Goal: Transaction & Acquisition: Purchase product/service

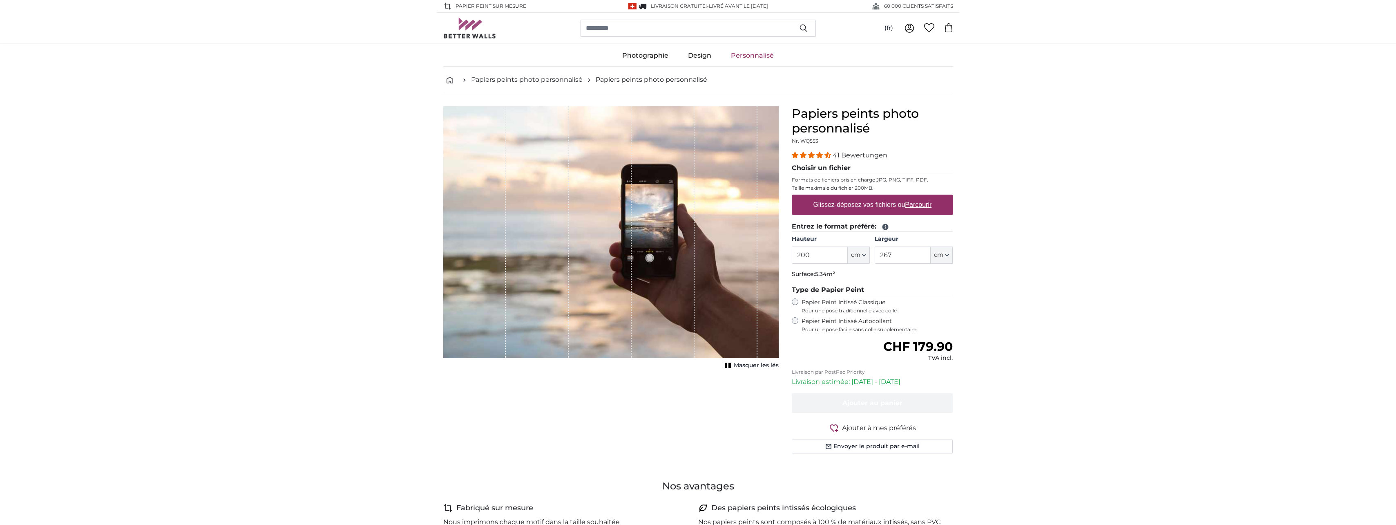
drag, startPoint x: 814, startPoint y: 257, endPoint x: 764, endPoint y: 257, distance: 49.8
click at [764, 257] on product-detail "Annuler Recadrer l'image Masquer les lés Papiers peints photo personnalisé Nr. …" at bounding box center [698, 283] width 523 height 380
type input "300"
drag, startPoint x: 911, startPoint y: 256, endPoint x: 873, endPoint y: 258, distance: 38.1
click at [873, 258] on div "Hauteur 300 ft cm Centimeter (cm) Inches (inch) Feet (ft. in.) Largeur 267 ft c…" at bounding box center [872, 249] width 161 height 29
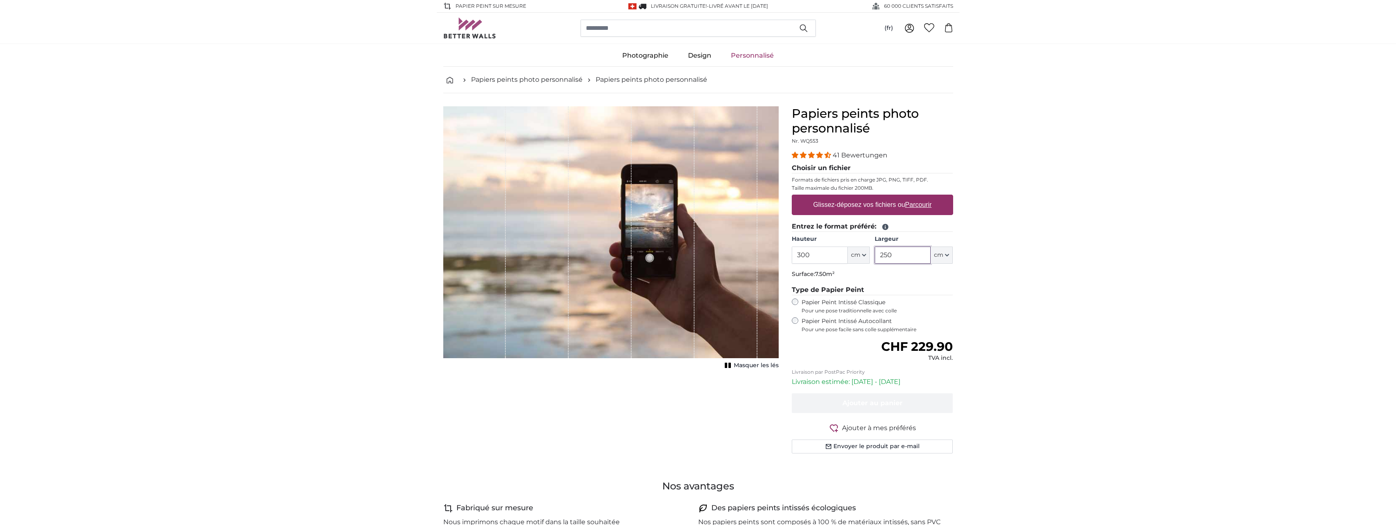
type input "250"
click at [912, 203] on u "Parcourir" at bounding box center [918, 204] width 27 height 7
click at [912, 197] on input "Glissez-déposez vos fichiers ou Parcourir" at bounding box center [872, 195] width 161 height 2
type input "**********"
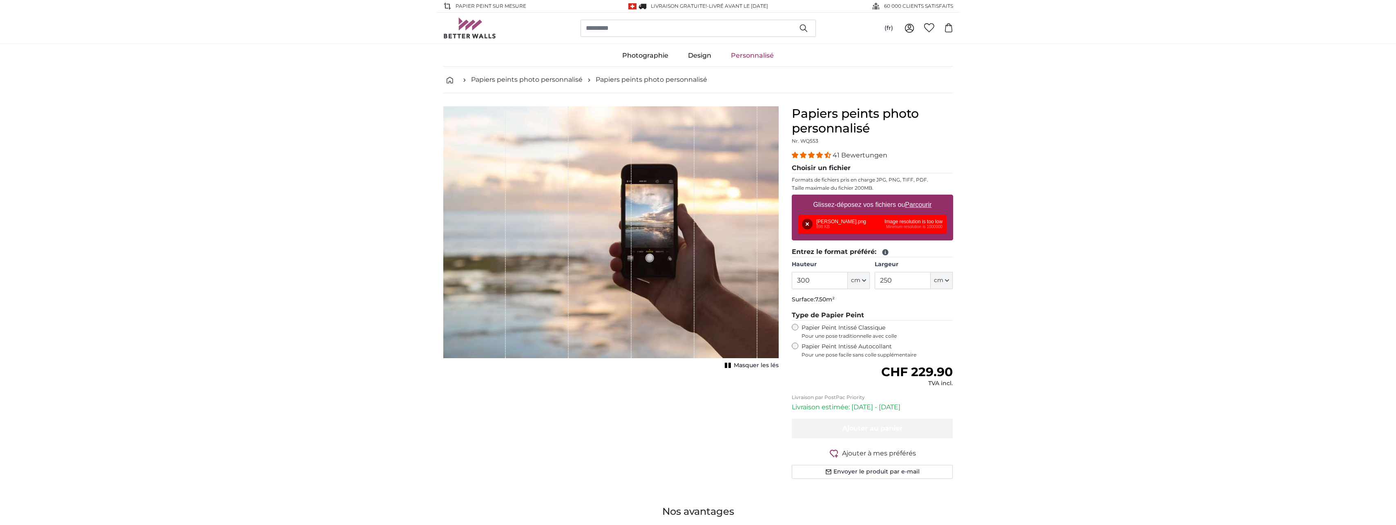
click at [918, 204] on u "Parcourir" at bounding box center [918, 204] width 27 height 7
click at [918, 197] on input "Glissez-déposez vos fichiers ou Parcourir" at bounding box center [872, 195] width 161 height 2
type input "**********"
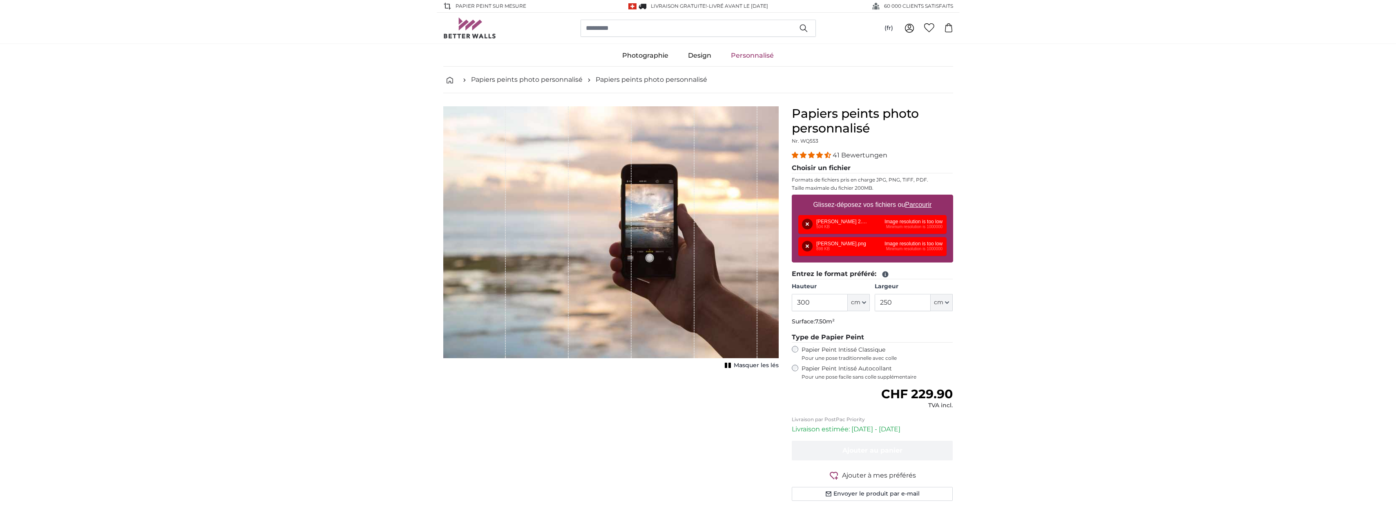
click at [804, 224] on button "Supprimer" at bounding box center [807, 224] width 11 height 11
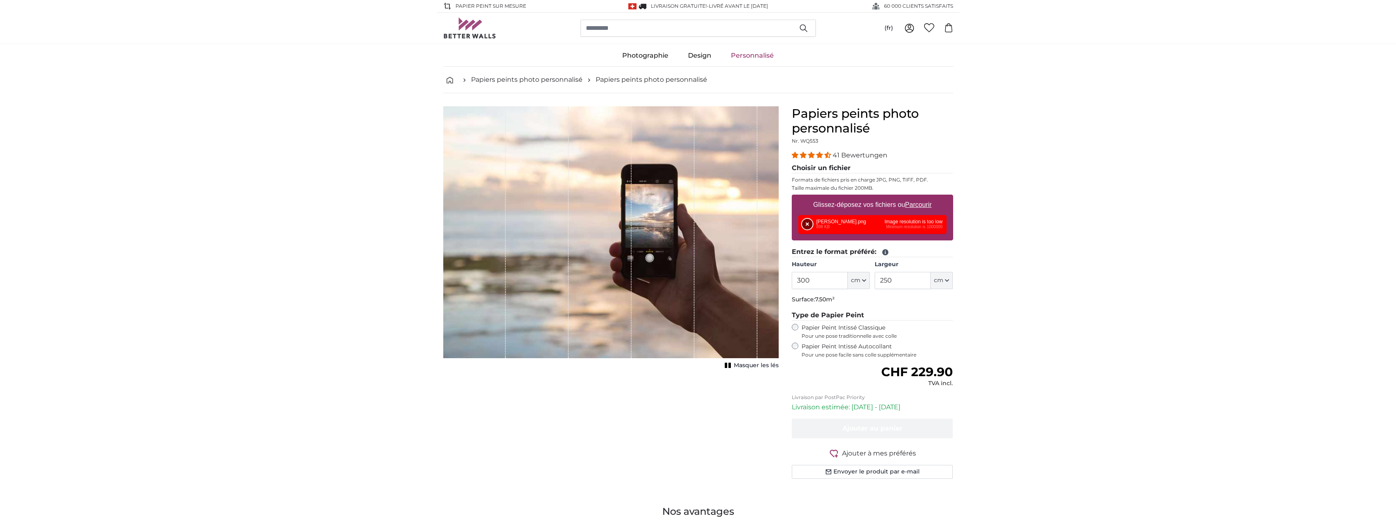
click at [806, 226] on button "Supprimer" at bounding box center [807, 224] width 11 height 11
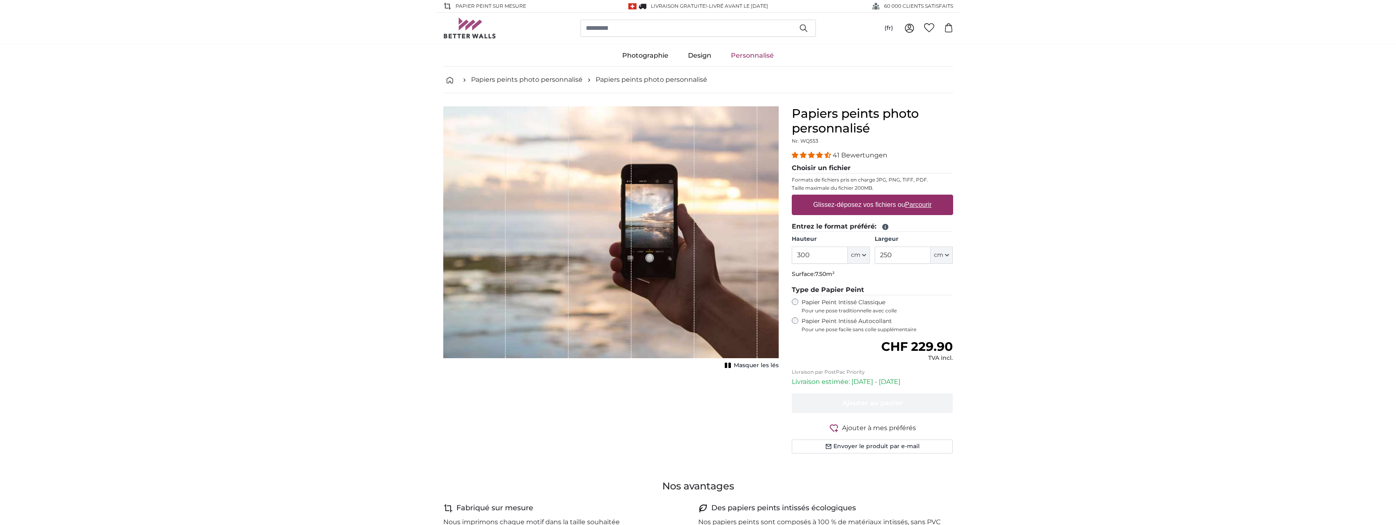
click at [919, 206] on u "Parcourir" at bounding box center [918, 204] width 27 height 7
click at [919, 197] on input "Glissez-déposez vos fichiers ou Parcourir" at bounding box center [872, 195] width 161 height 2
type input "**********"
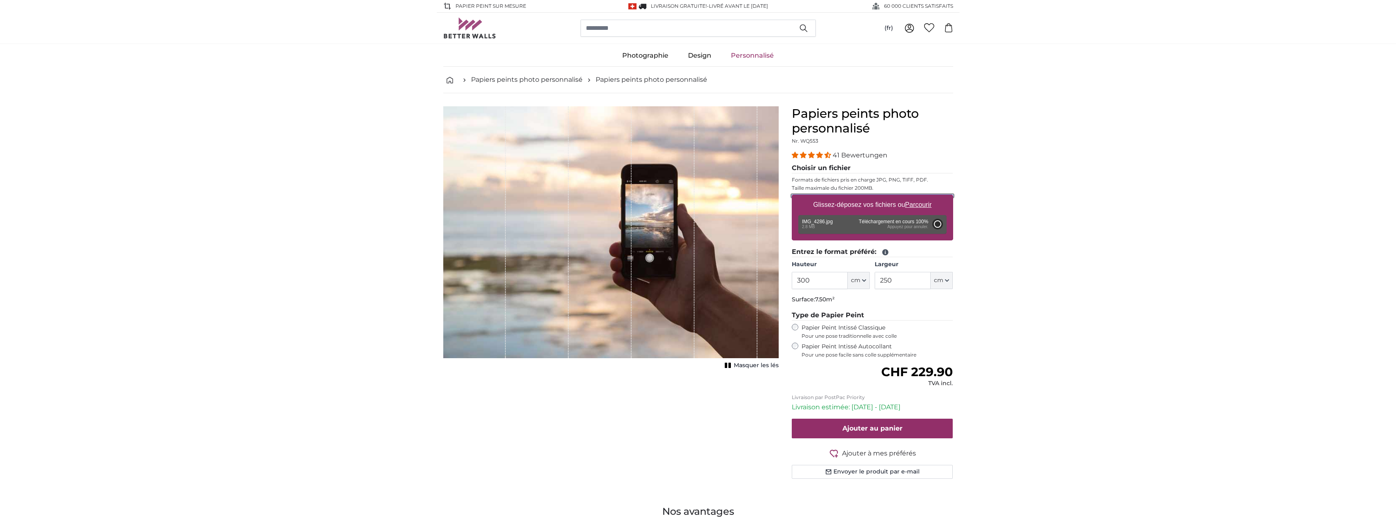
type input "200"
type input "160"
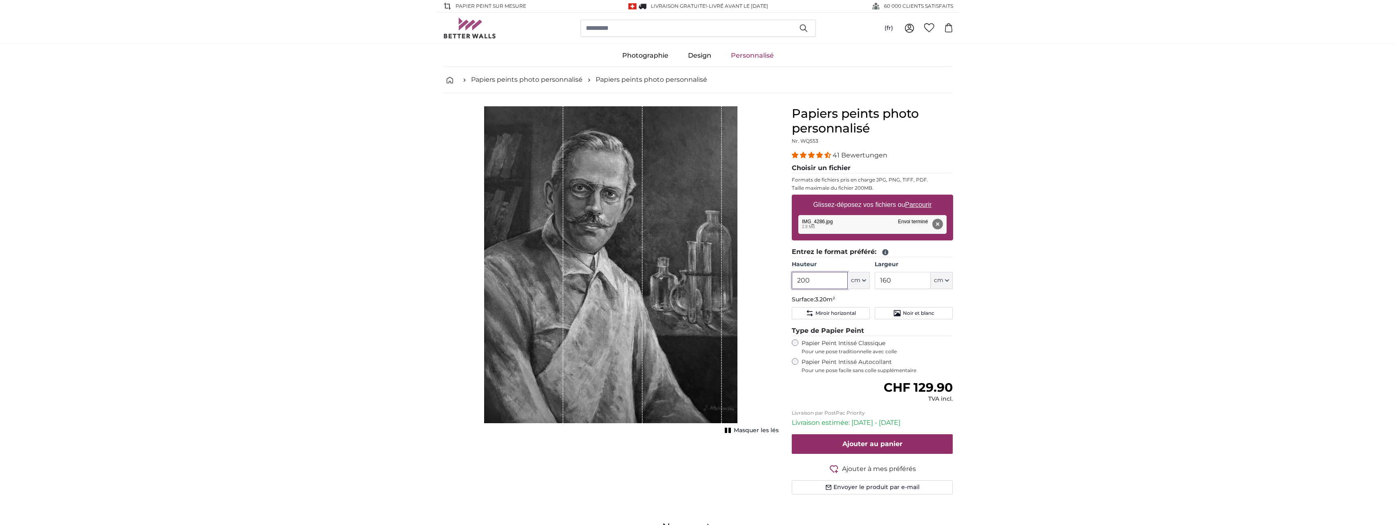
click at [829, 280] on input "200" at bounding box center [820, 280] width 56 height 17
drag, startPoint x: 829, startPoint y: 280, endPoint x: 774, endPoint y: 281, distance: 54.8
click at [774, 281] on product-detail "Annuler Recadrer l'image Masquer les lés Papiers peints photo personnalisé Nr. …" at bounding box center [698, 303] width 523 height 420
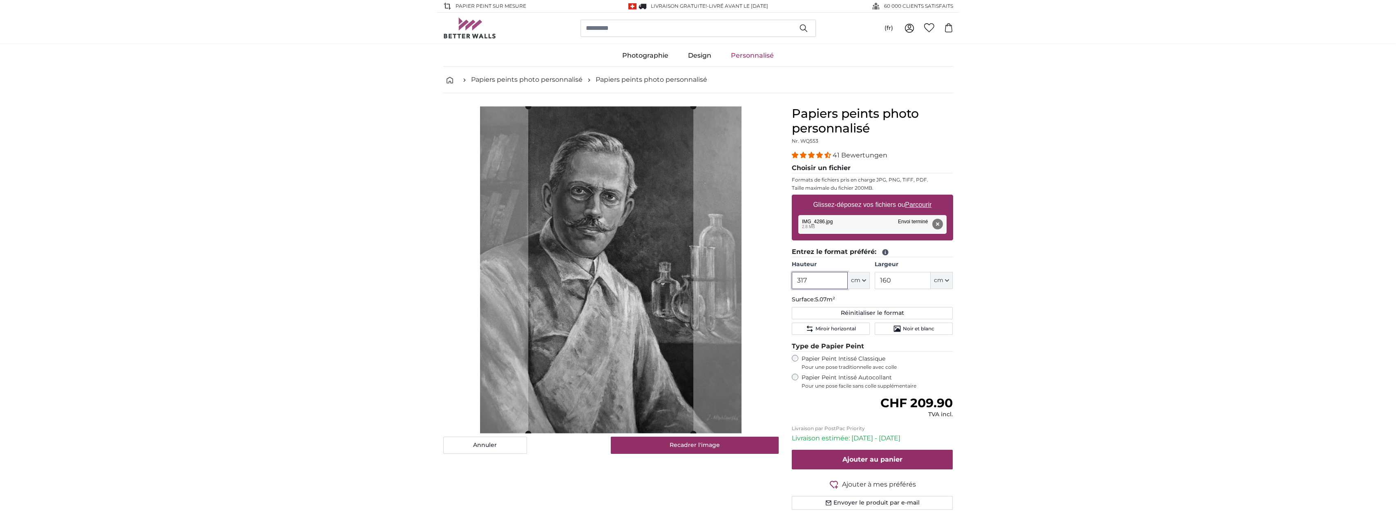
type input "317"
click at [905, 274] on input "160" at bounding box center [903, 280] width 56 height 17
drag, startPoint x: 887, startPoint y: 281, endPoint x: 877, endPoint y: 281, distance: 10.2
click at [877, 281] on input "160" at bounding box center [903, 280] width 56 height 17
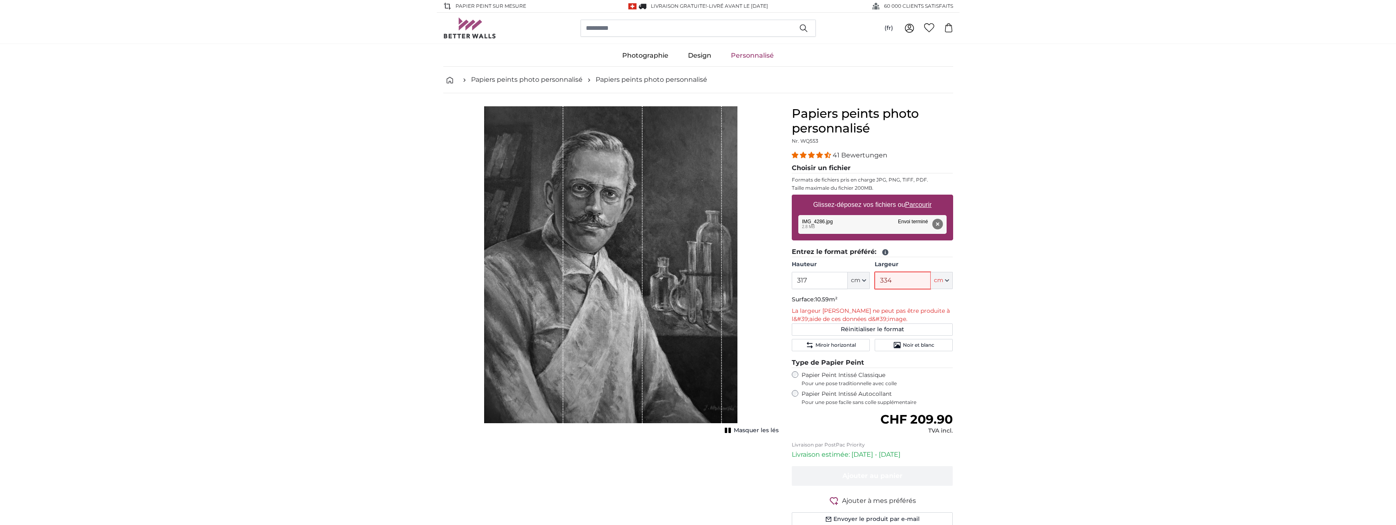
type input "334"
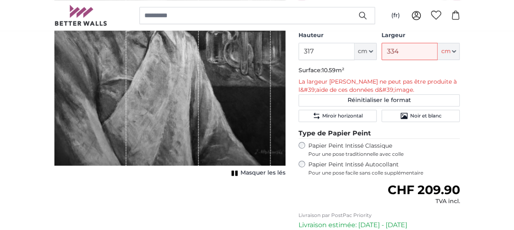
scroll to position [27, 0]
